Goal: Information Seeking & Learning: Learn about a topic

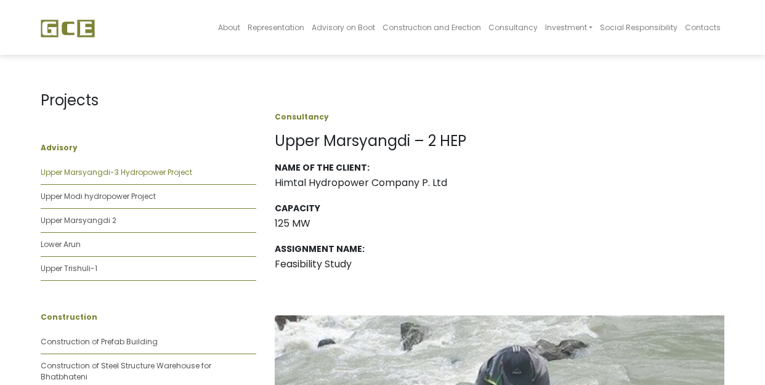
click at [96, 171] on link "Upper Marsyangdi-3 Hydropower Project" at bounding box center [116, 172] width 151 height 10
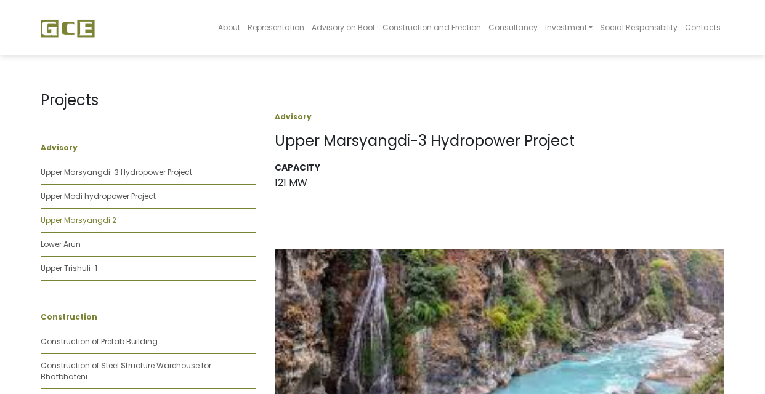
click at [70, 218] on link "Upper Marsyangdi 2" at bounding box center [79, 220] width 76 height 10
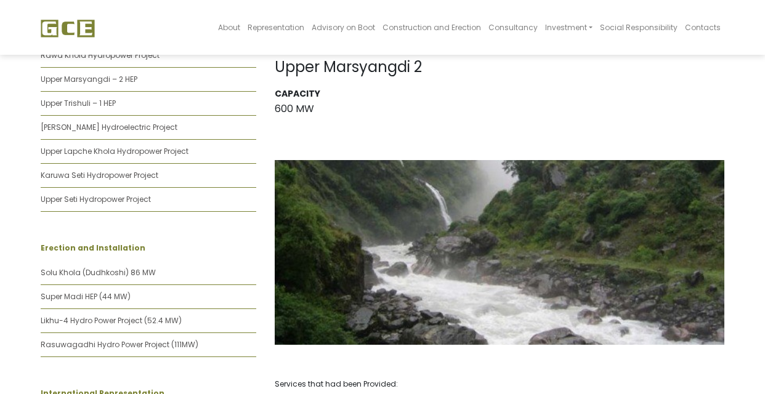
scroll to position [346, 0]
